Goal: Book appointment/travel/reservation

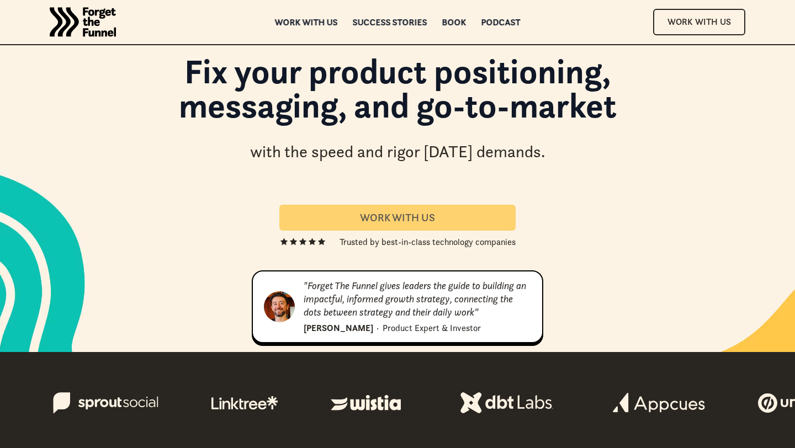
click at [473, 211] on link "Work With us" at bounding box center [397, 218] width 236 height 26
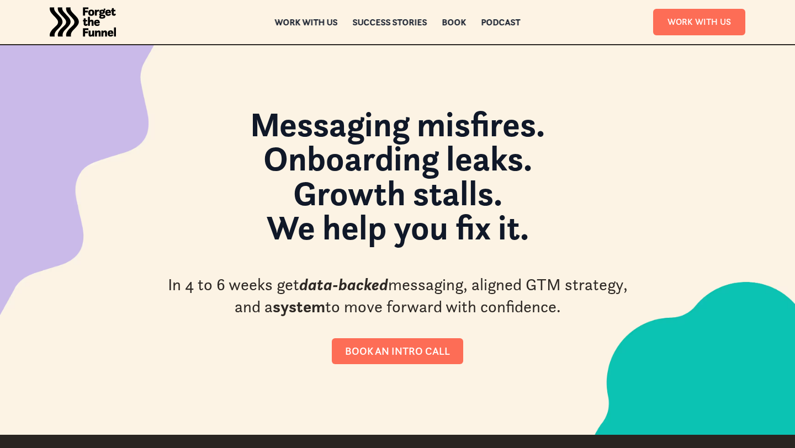
scroll to position [15, 0]
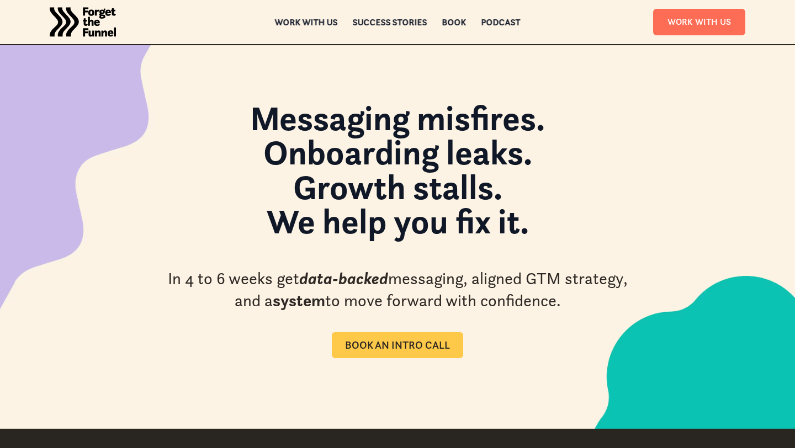
click at [424, 337] on link "Book an intro call" at bounding box center [397, 345] width 131 height 26
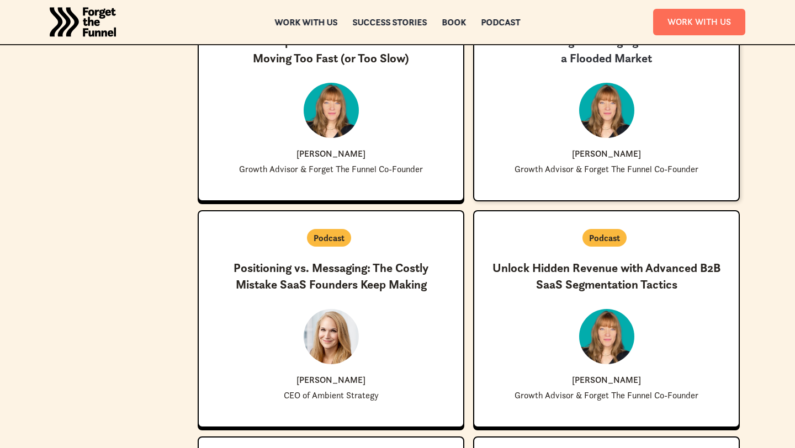
scroll to position [760, 0]
